Goal: Check status: Check status

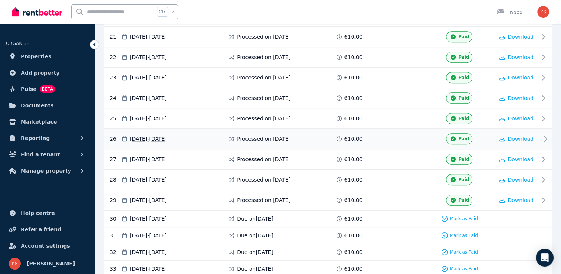
scroll to position [631, 0]
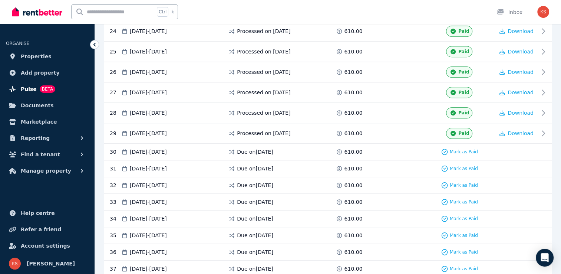
click at [21, 88] on span "Pulse" at bounding box center [29, 89] width 16 height 9
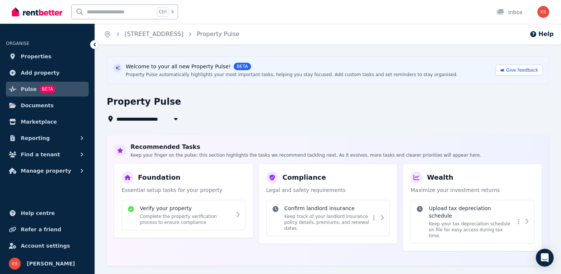
click at [234, 68] on span "BETA" at bounding box center [242, 66] width 17 height 7
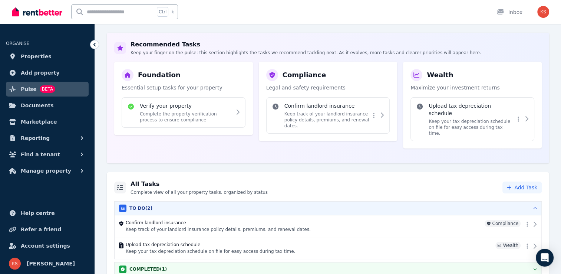
scroll to position [104, 0]
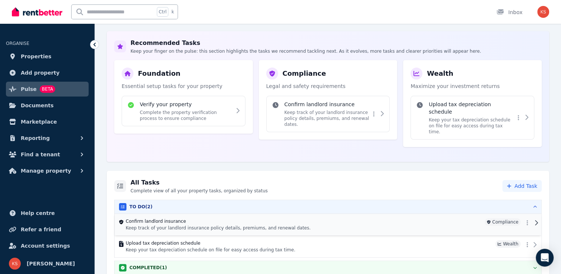
click at [138, 218] on h4 "Confirm landlord insurance" at bounding box center [304, 221] width 356 height 6
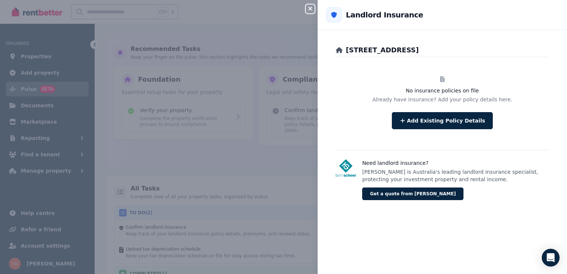
click at [289, 160] on div "Close panel Back to Landlord Insurance 3 Cosmos Pl, Flagstone No insurance poli…" at bounding box center [283, 137] width 567 height 274
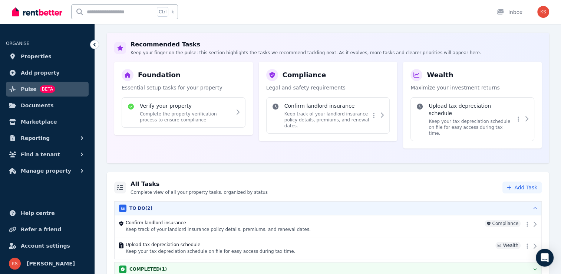
scroll to position [104, 0]
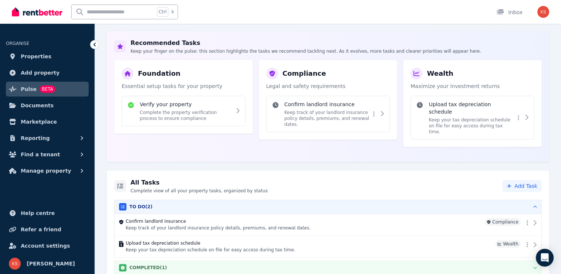
click at [523, 264] on div "COMPLETED ( 1 )" at bounding box center [328, 267] width 418 height 7
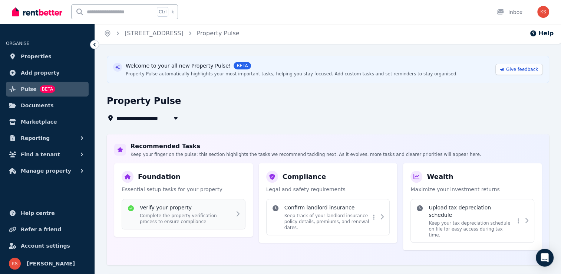
scroll to position [0, 0]
click at [136, 118] on span "3 Cosmos Pl, Flagstone" at bounding box center [149, 118] width 65 height 9
type input "**********"
click at [206, 104] on div "Property Pulse" at bounding box center [326, 103] width 438 height 14
click at [36, 108] on span "Documents" at bounding box center [37, 105] width 33 height 9
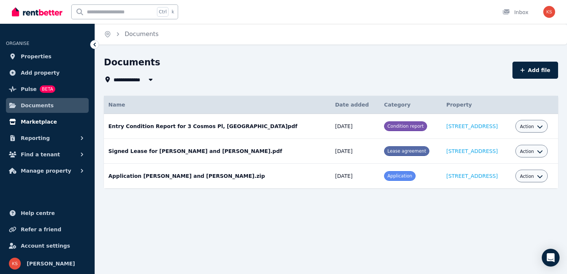
click at [15, 119] on icon at bounding box center [12, 122] width 7 height 6
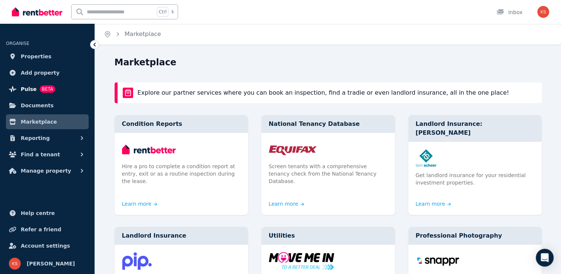
click at [29, 89] on span "Pulse" at bounding box center [29, 89] width 16 height 9
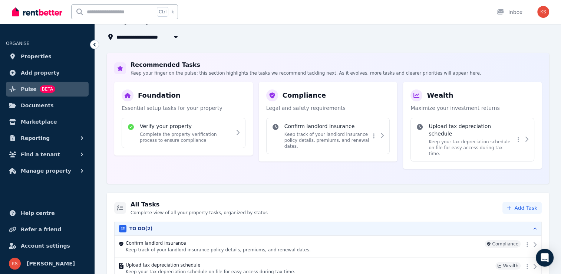
scroll to position [104, 0]
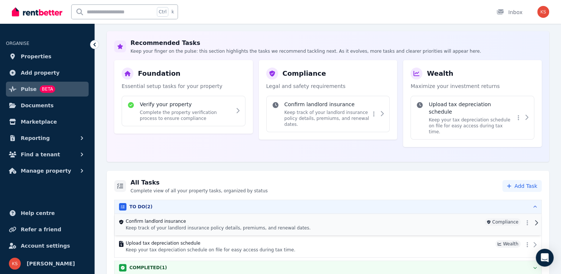
click at [136, 218] on h4 "Confirm landlord insurance" at bounding box center [304, 221] width 356 height 6
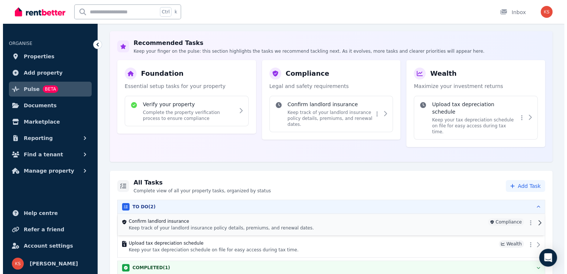
scroll to position [98, 0]
